Goal: Task Accomplishment & Management: Complete application form

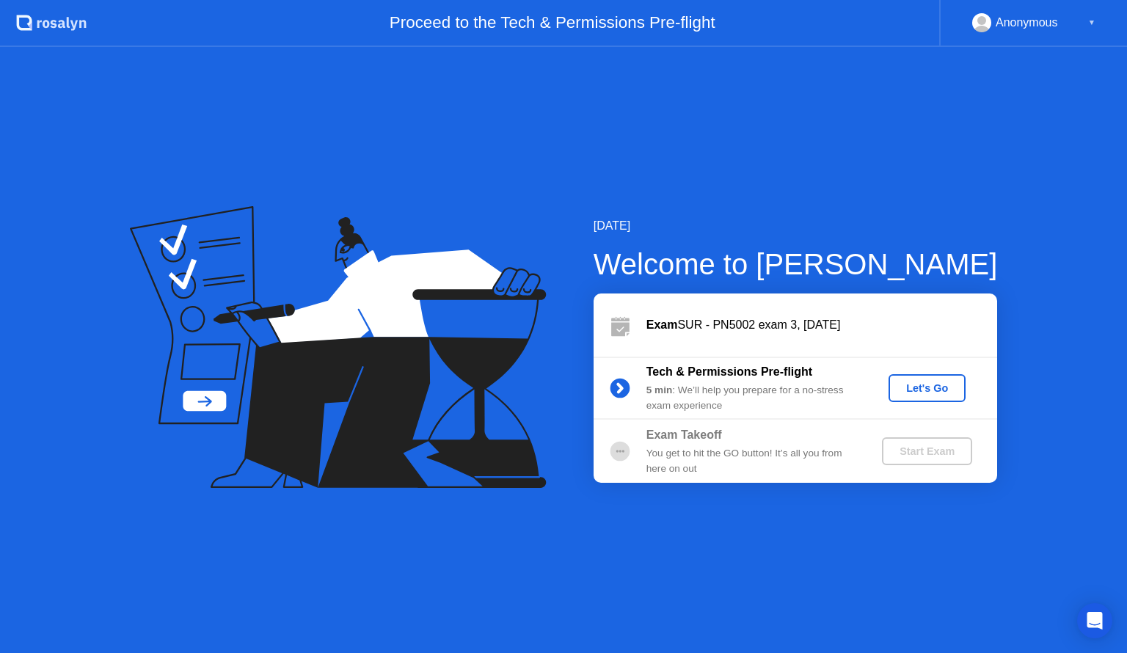
click at [909, 383] on div "Let's Go" at bounding box center [926, 388] width 65 height 12
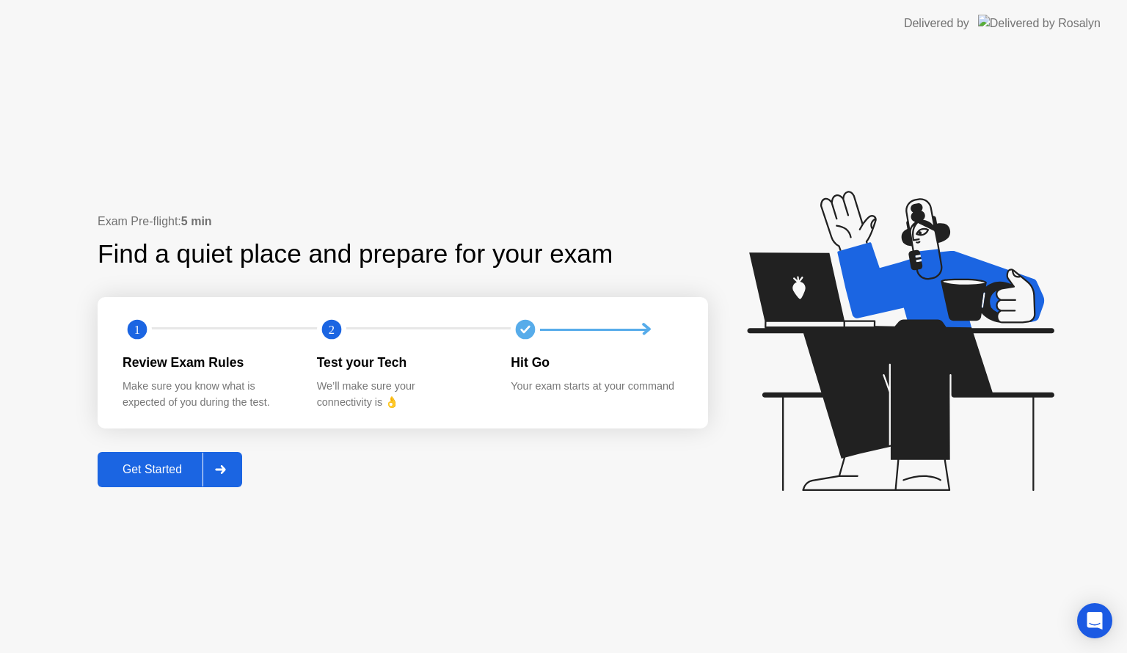
click at [174, 465] on div "Get Started" at bounding box center [152, 469] width 101 height 13
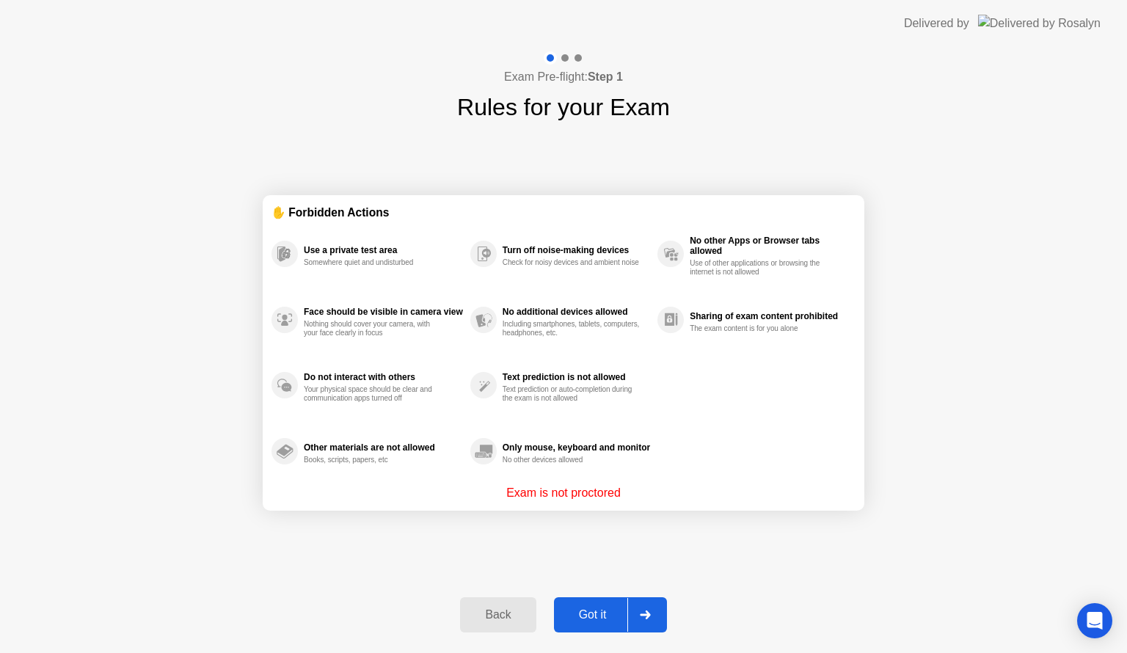
click at [596, 626] on button "Got it" at bounding box center [610, 614] width 113 height 35
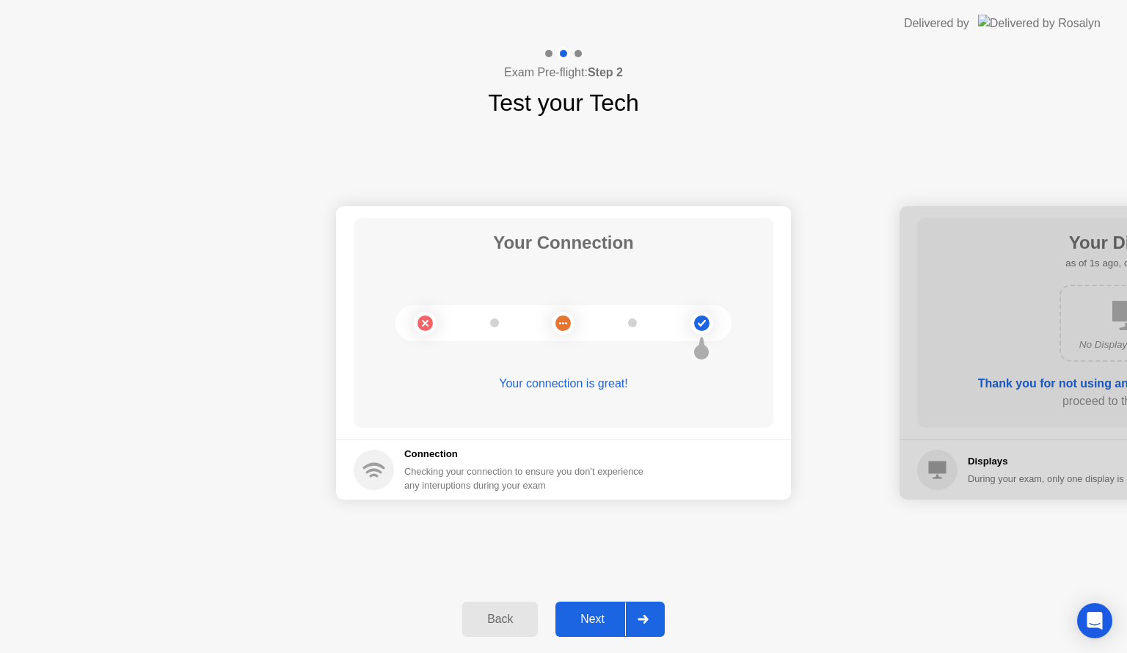
click at [583, 636] on button "Next" at bounding box center [609, 619] width 109 height 35
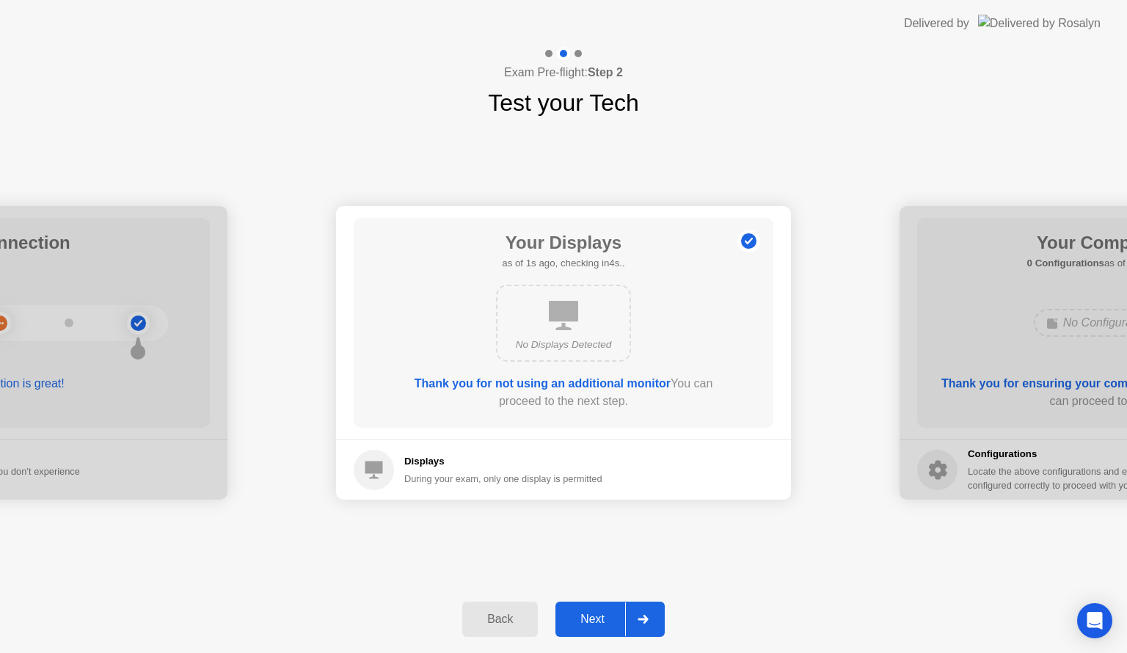
click at [596, 624] on div "Next" at bounding box center [592, 619] width 65 height 13
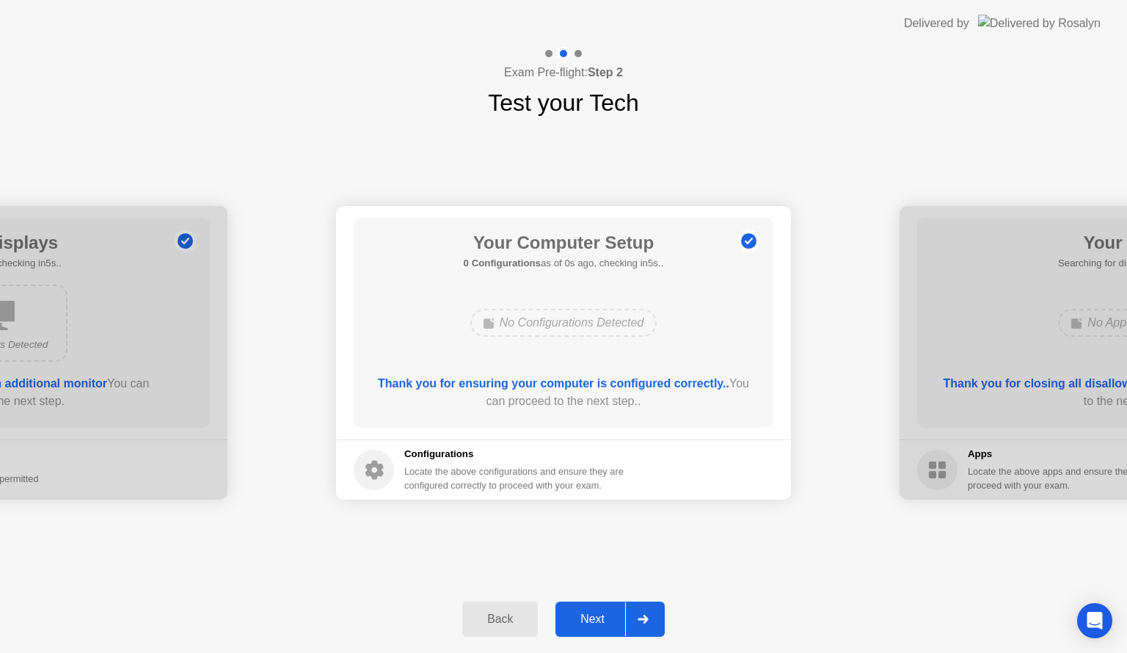
click at [596, 624] on div "Next" at bounding box center [592, 619] width 65 height 13
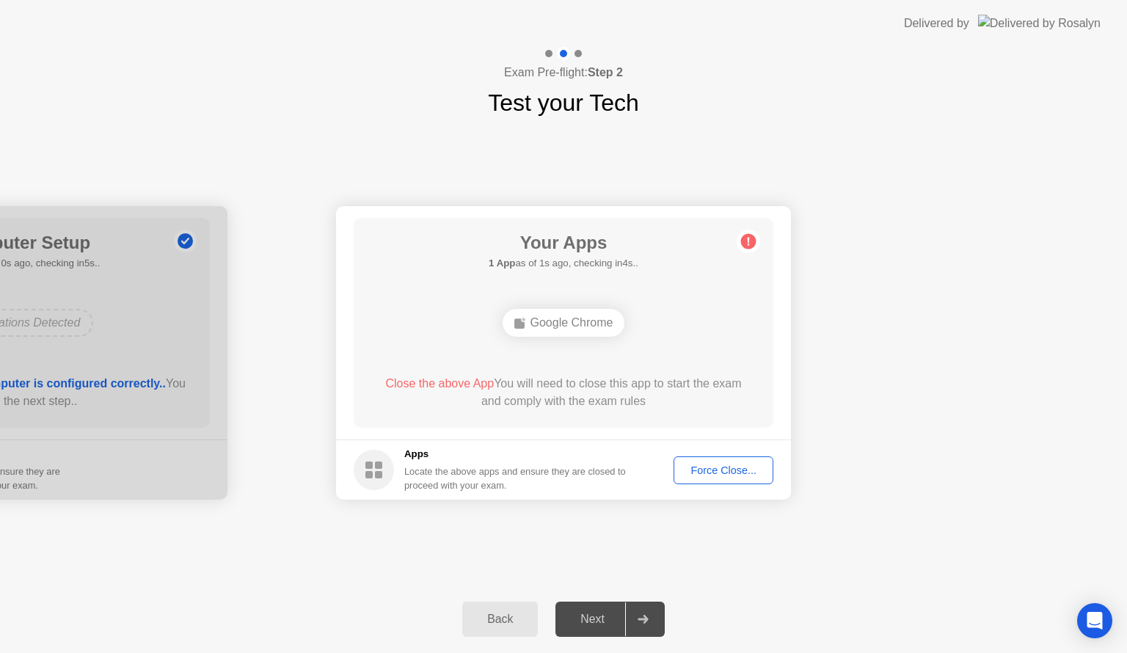
click at [721, 476] on div "Force Close..." at bounding box center [724, 470] width 90 height 12
click at [729, 471] on div "Force Close..." at bounding box center [724, 470] width 90 height 12
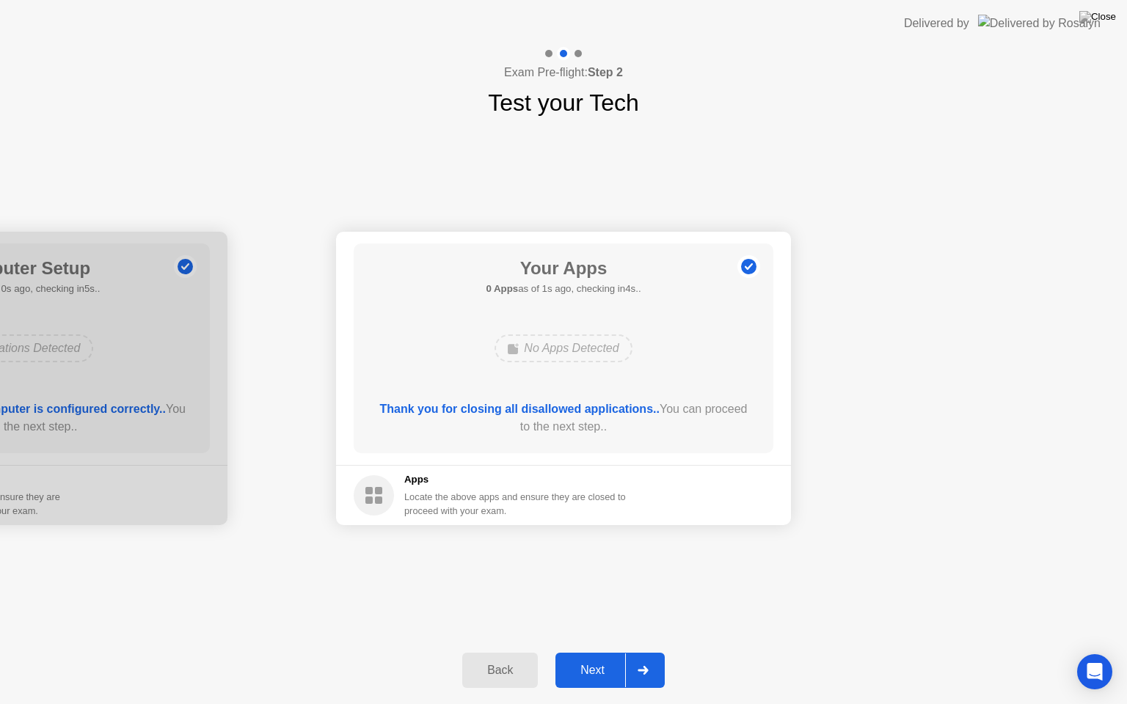
click at [588, 652] on div "Next" at bounding box center [592, 670] width 65 height 13
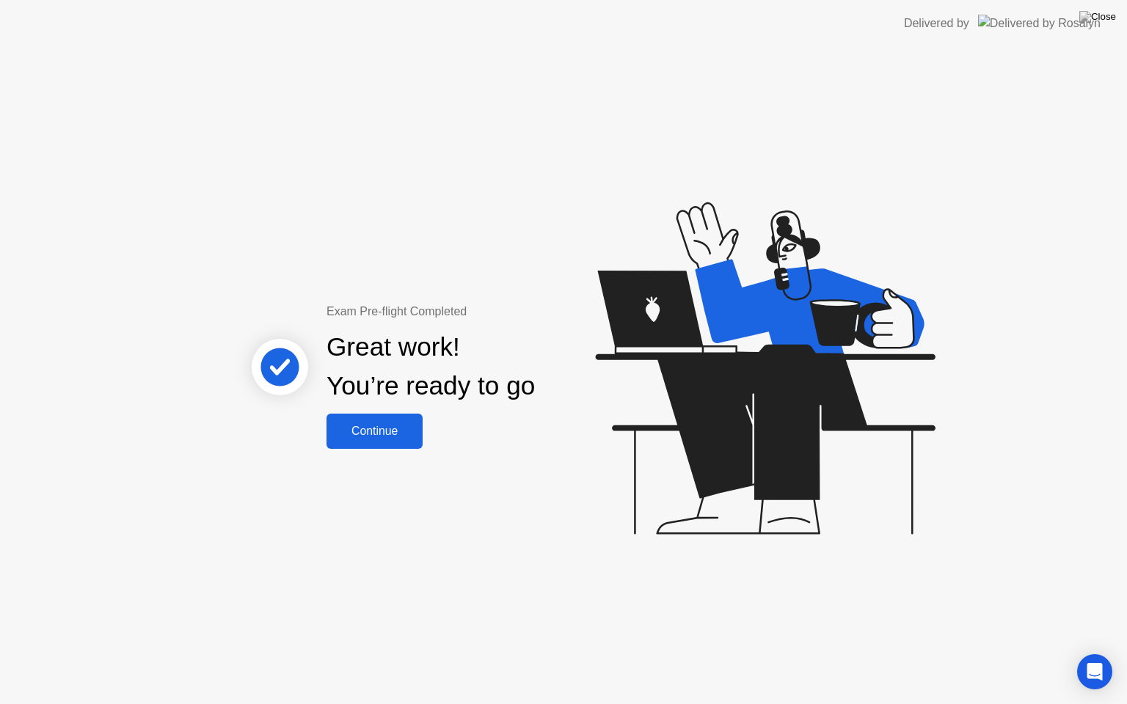
click at [406, 429] on div "Continue" at bounding box center [374, 431] width 87 height 13
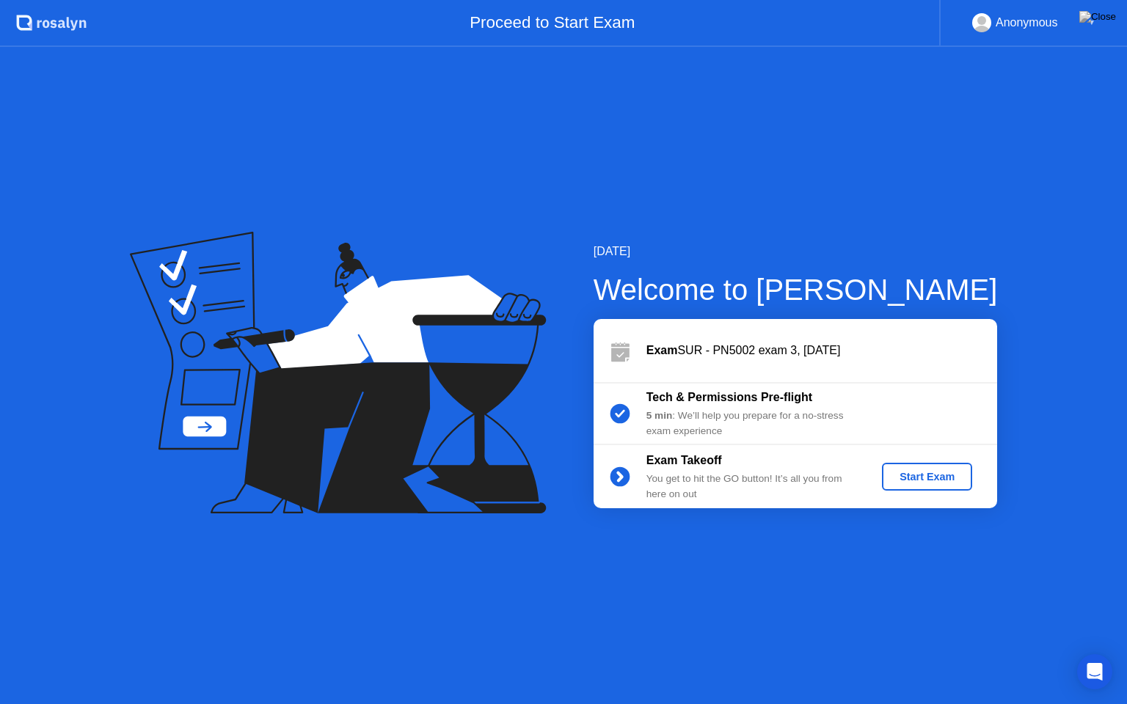
click at [936, 472] on div "Start Exam" at bounding box center [927, 477] width 79 height 12
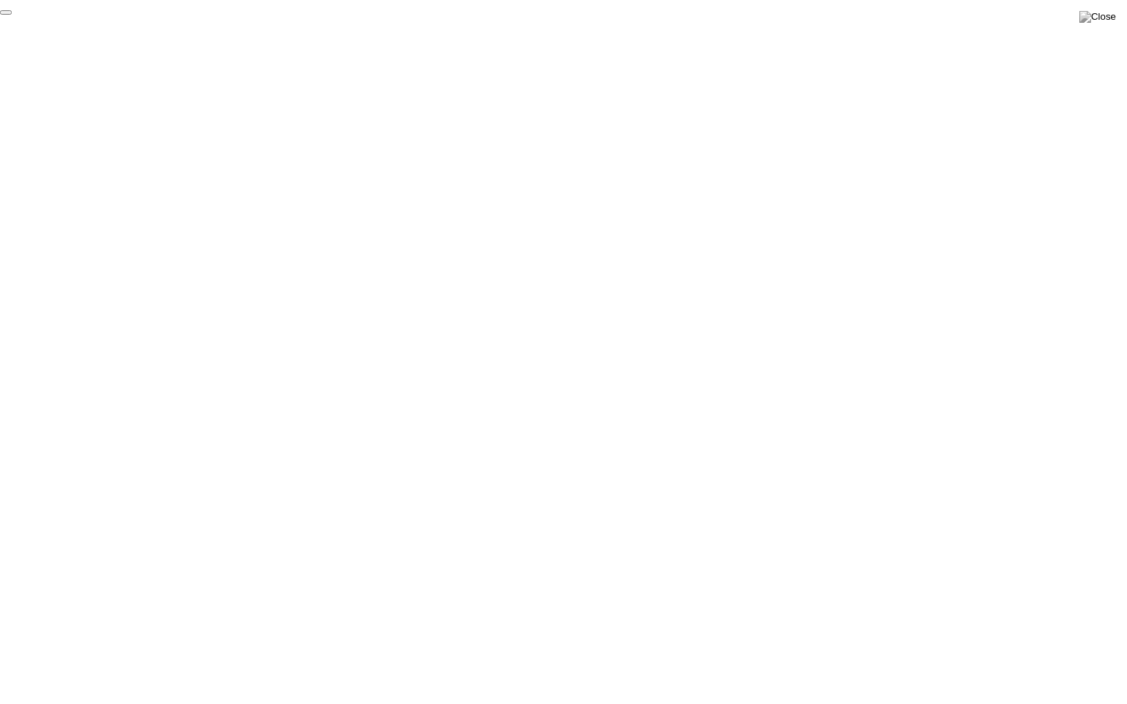
click div "End Proctoring Session"
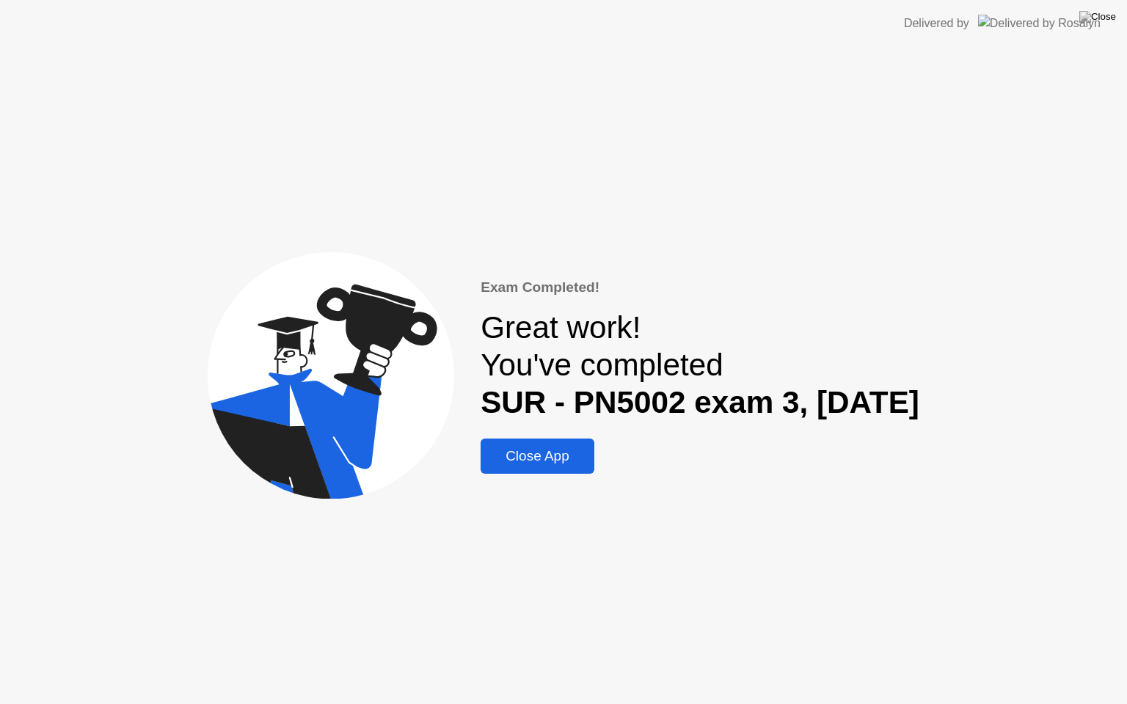
click at [555, 461] on div "Close App" at bounding box center [537, 456] width 105 height 16
